Goal: Information Seeking & Learning: Check status

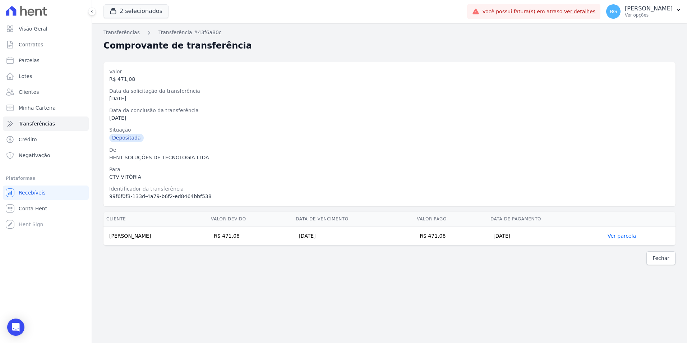
click at [129, 6] on button "2 selecionados" at bounding box center [135, 11] width 65 height 14
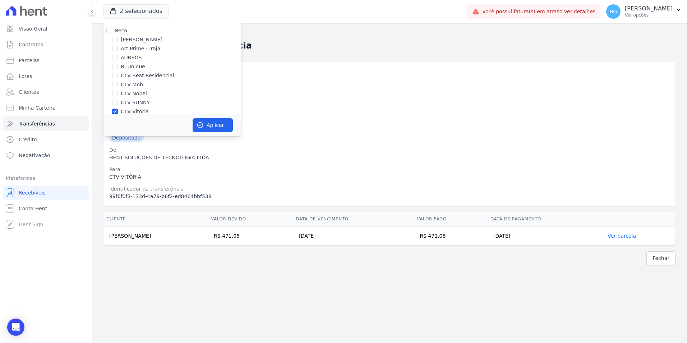
click at [111, 111] on div "CTV Vitória" at bounding box center [172, 112] width 138 height 8
click at [114, 43] on input "CTV Vitória" at bounding box center [115, 43] width 6 height 6
checkbox input "false"
click at [117, 80] on input "[PERSON_NAME] Residencial" at bounding box center [115, 79] width 6 height 6
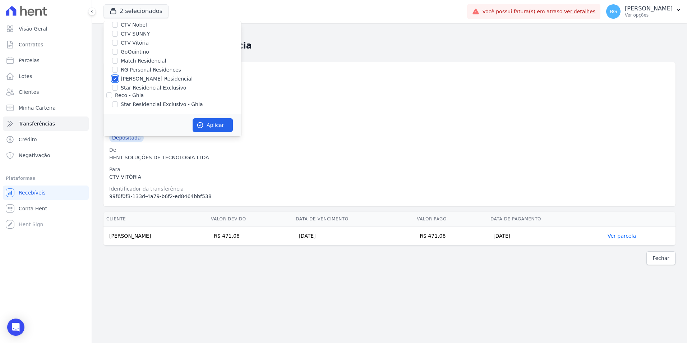
checkbox input "false"
click at [116, 33] on input "CTV SUNNY" at bounding box center [115, 34] width 6 height 6
checkbox input "true"
click at [214, 124] on button "Aplicar" at bounding box center [213, 125] width 40 height 14
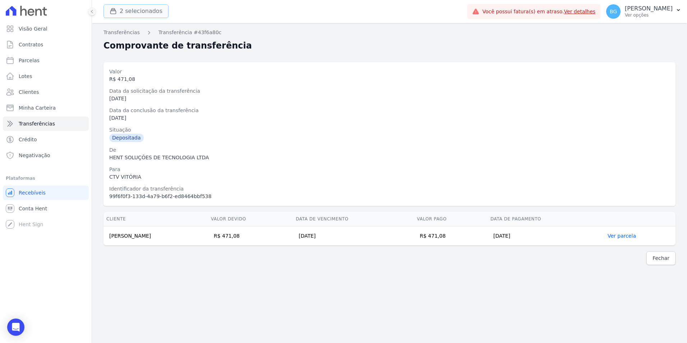
click at [135, 11] on button "2 selecionados" at bounding box center [135, 11] width 65 height 14
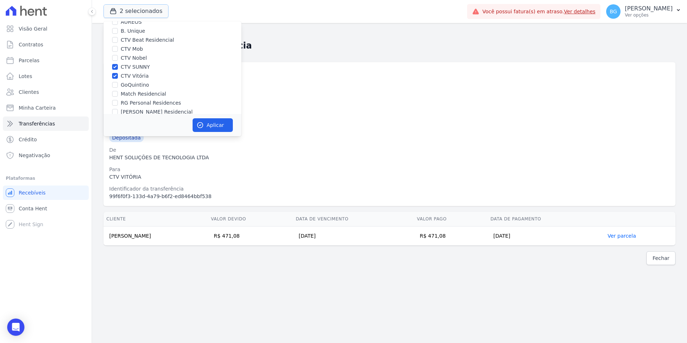
scroll to position [36, 0]
click at [115, 74] on input "CTV Vitória" at bounding box center [115, 76] width 6 height 6
checkbox input "false"
click at [213, 124] on button "Aplicar" at bounding box center [213, 125] width 40 height 14
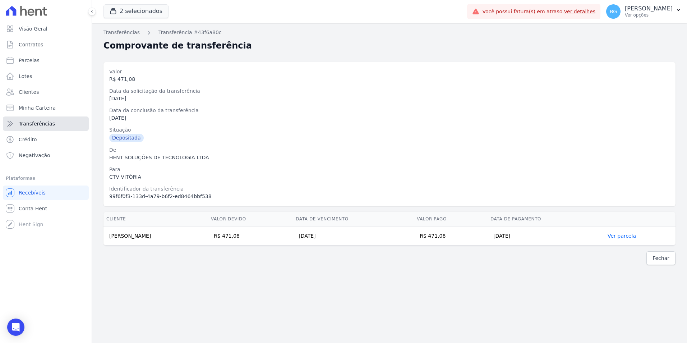
click at [31, 122] on span "Transferências" at bounding box center [37, 123] width 36 height 7
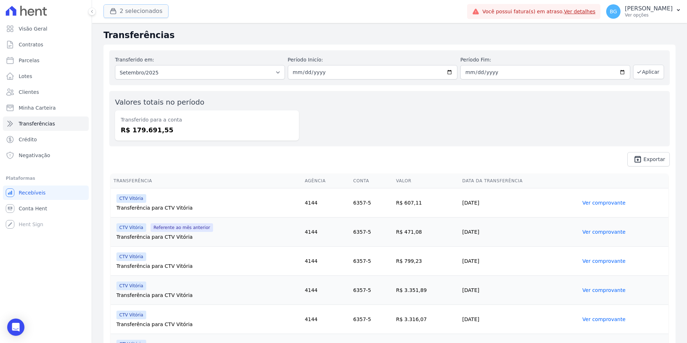
click at [121, 10] on button "2 selecionados" at bounding box center [135, 11] width 65 height 14
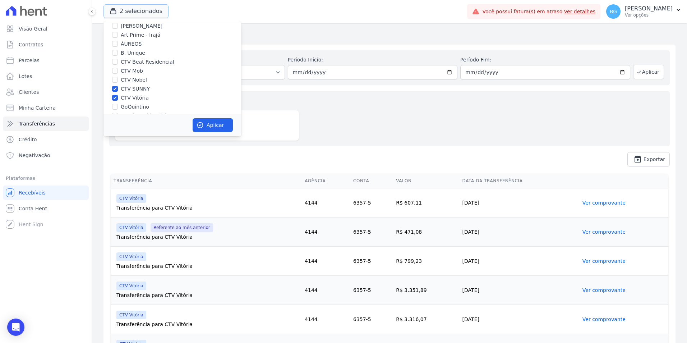
scroll to position [69, 0]
click at [113, 41] on input "CTV Vitória" at bounding box center [115, 43] width 6 height 6
checkbox input "false"
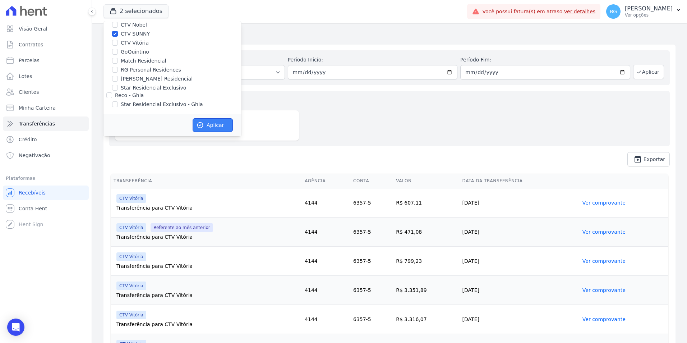
click at [209, 123] on button "Aplicar" at bounding box center [213, 125] width 40 height 14
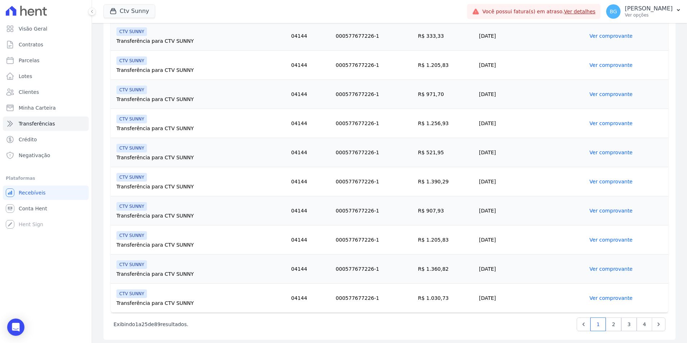
scroll to position [606, 0]
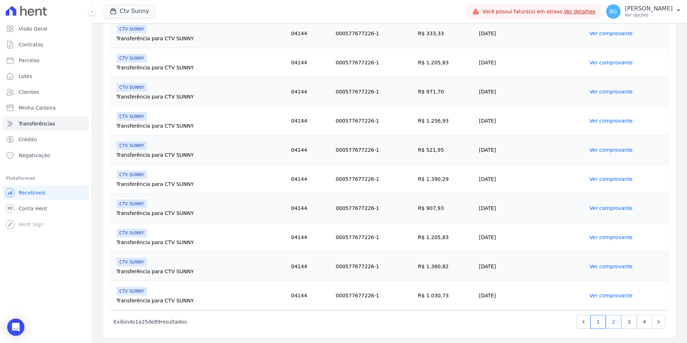
click at [610, 325] on link "2" at bounding box center [613, 322] width 15 height 14
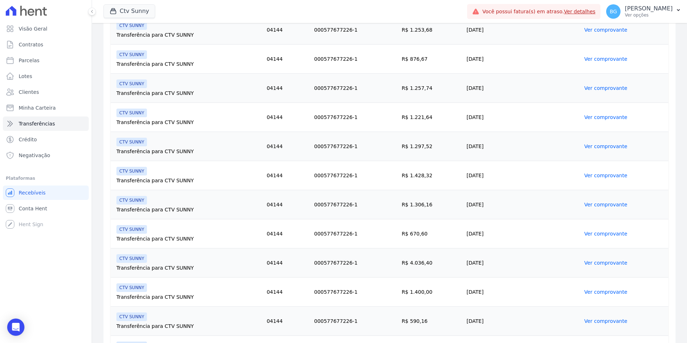
scroll to position [606, 0]
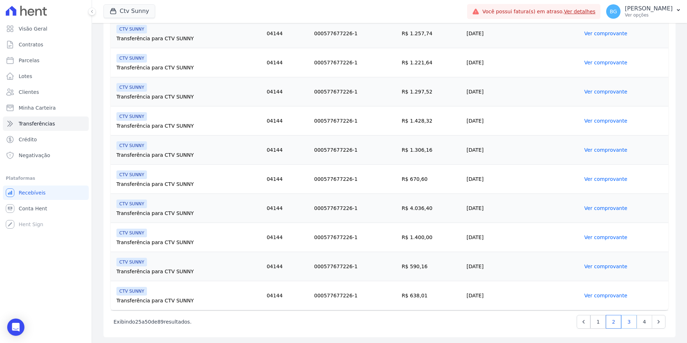
click at [621, 322] on link "3" at bounding box center [628, 322] width 15 height 14
click at [636, 316] on link "4" at bounding box center [643, 322] width 15 height 14
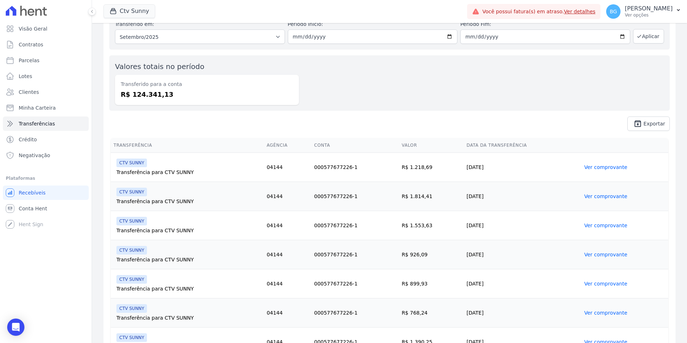
scroll to position [36, 0]
click at [603, 168] on link "Ver comprovante" at bounding box center [605, 167] width 43 height 6
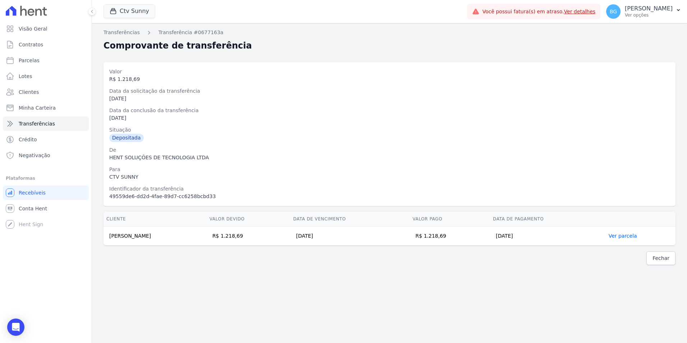
drag, startPoint x: 160, startPoint y: 235, endPoint x: 109, endPoint y: 236, distance: 51.0
click at [109, 236] on td "[PERSON_NAME]" at bounding box center [154, 235] width 103 height 19
copy td "[PERSON_NAME]"
